Goal: Download file/media

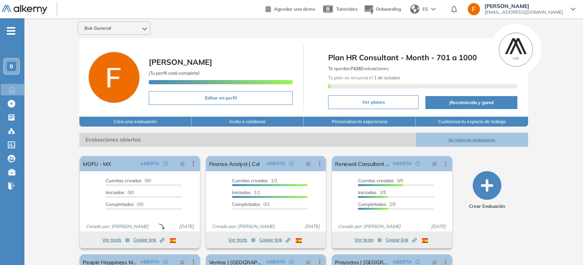
scroll to position [90, 0]
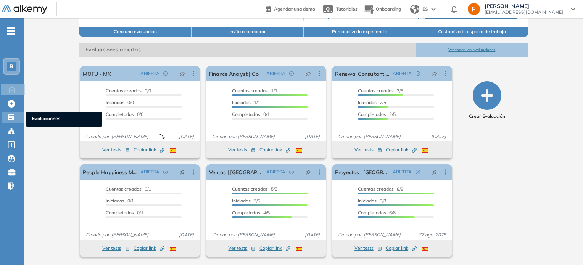
click at [11, 114] on icon at bounding box center [12, 118] width 8 height 8
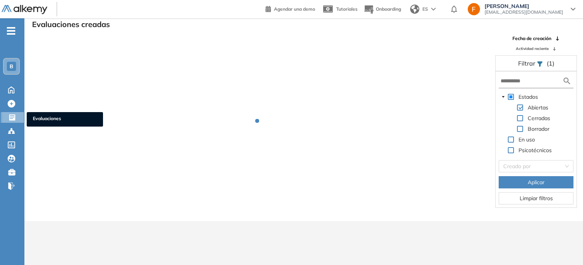
scroll to position [18, 0]
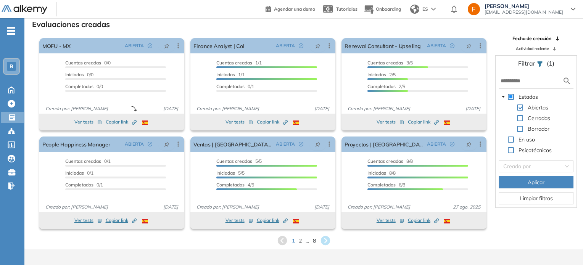
drag, startPoint x: 498, startPoint y: 74, endPoint x: 517, endPoint y: 80, distance: 19.3
click at [517, 80] on form at bounding box center [536, 81] width 75 height 14
click at [517, 80] on input "text" at bounding box center [531, 81] width 62 height 8
type input "***"
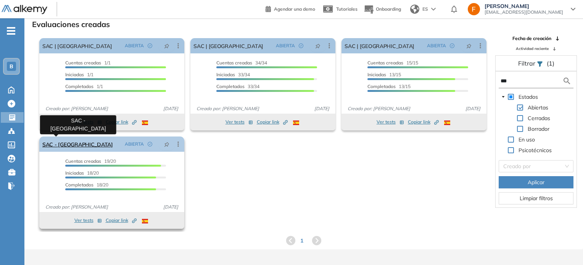
click at [66, 142] on link "SAC - [GEOGRAPHIC_DATA]" at bounding box center [77, 144] width 71 height 15
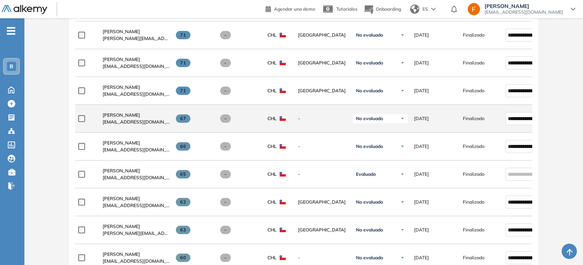
scroll to position [438, 0]
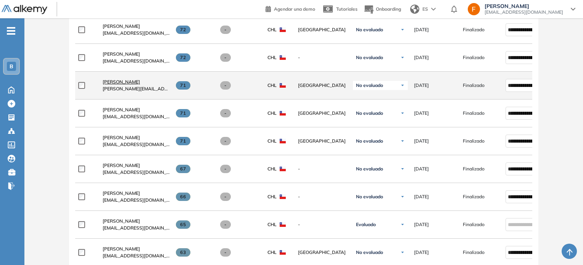
click at [116, 80] on span "[PERSON_NAME]" at bounding box center [121, 82] width 37 height 6
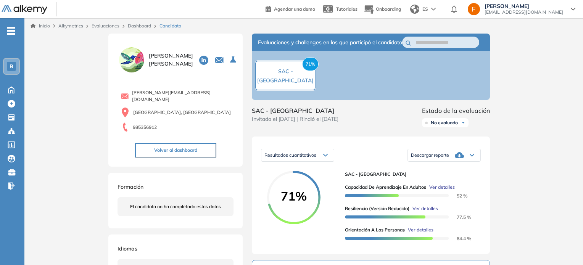
click at [426, 158] on span "Descargar reporte" at bounding box center [430, 155] width 38 height 6
click at [425, 185] on li "Descargar informe resumido" at bounding box center [439, 181] width 57 height 8
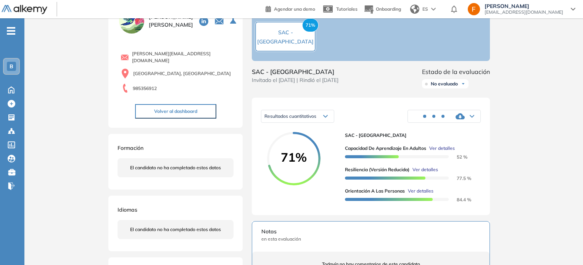
scroll to position [40, 0]
